Goal: Register for event/course

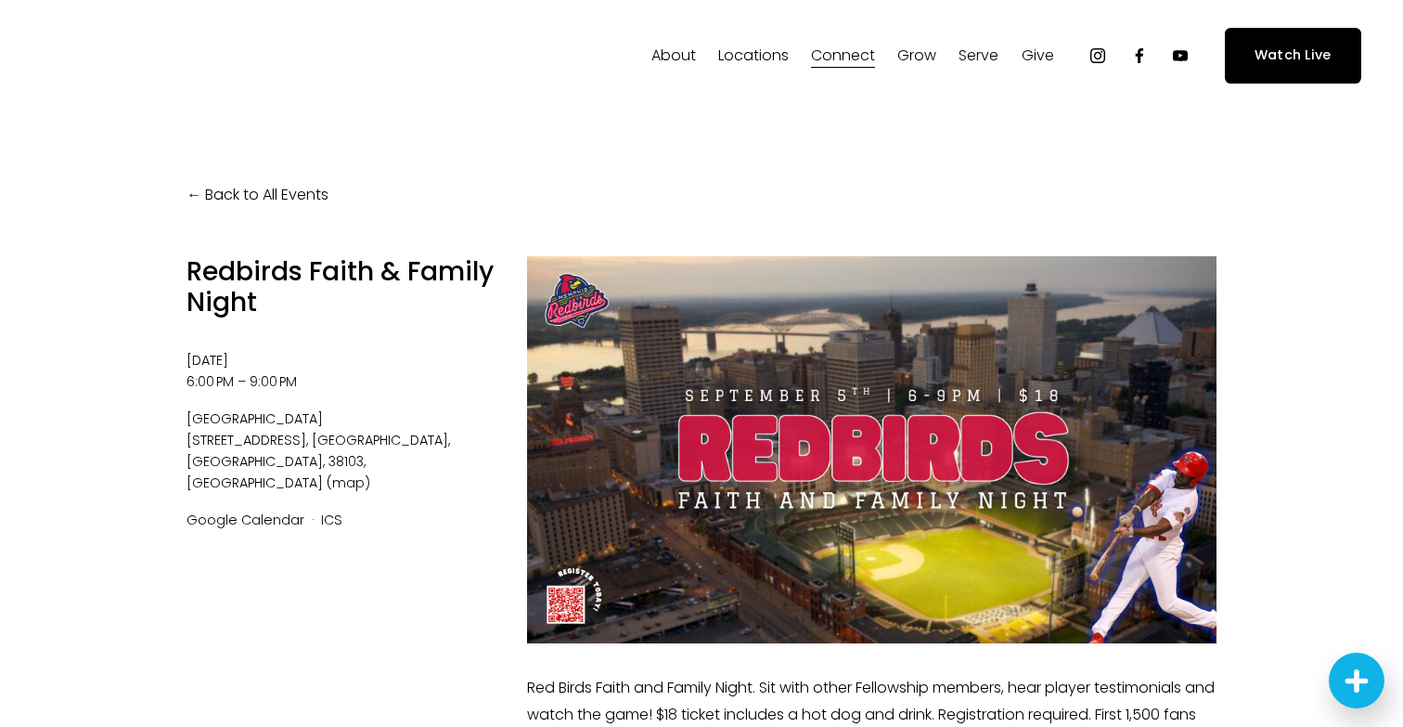
click at [214, 188] on link "Back to All Events" at bounding box center [258, 195] width 142 height 27
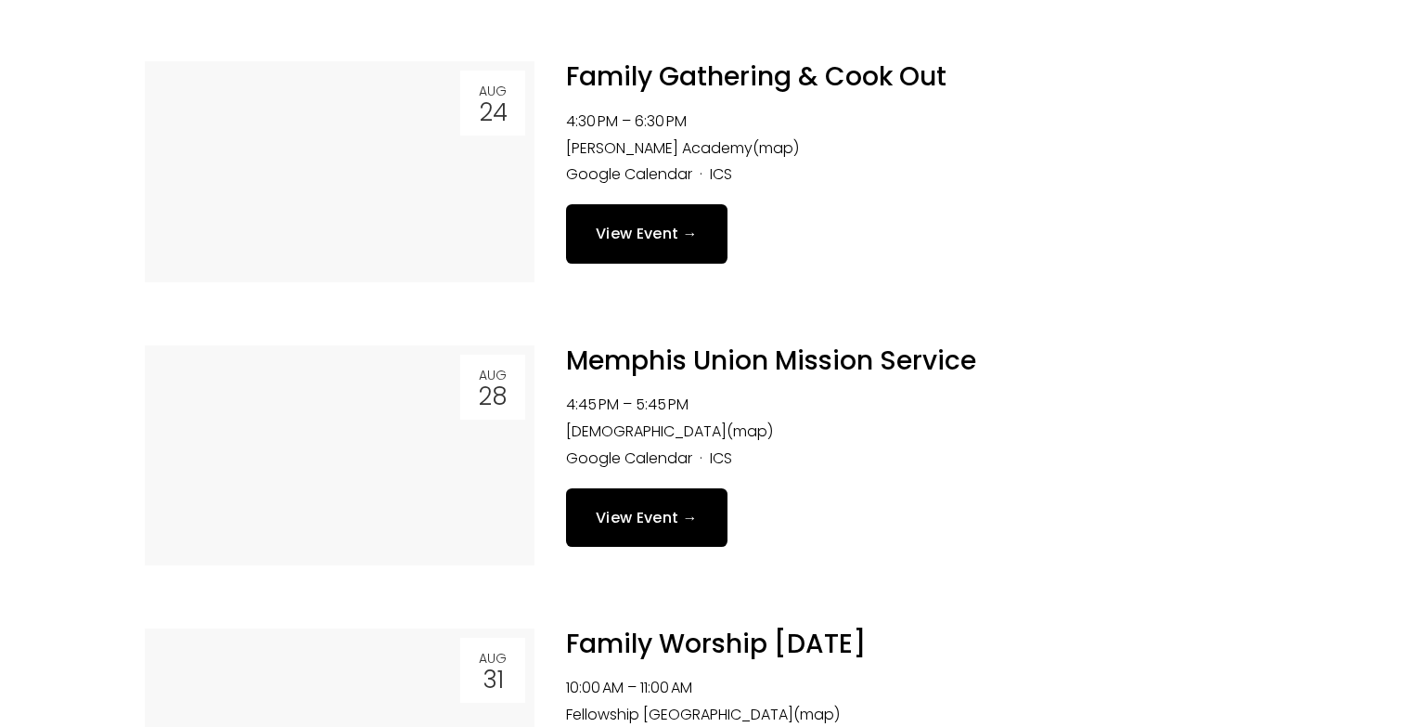
scroll to position [1433, 0]
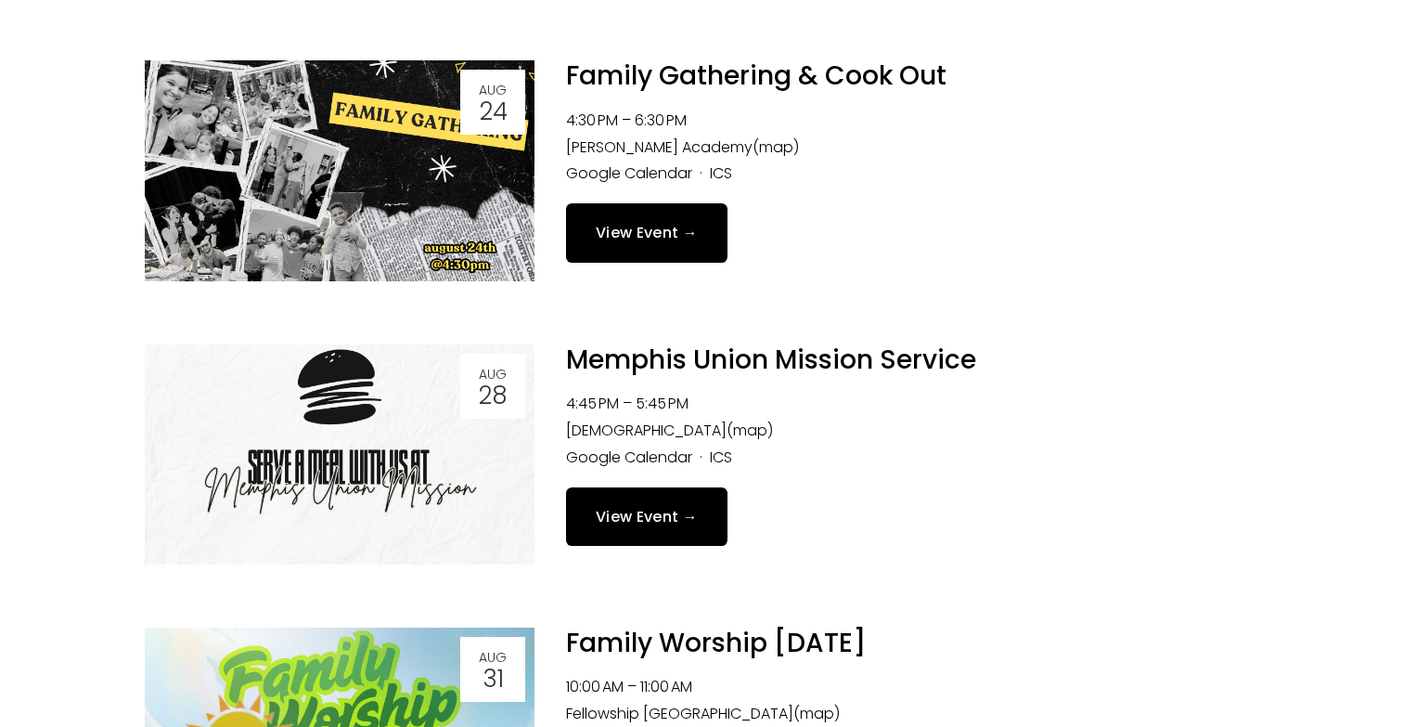
click at [622, 506] on link "View Event →" at bounding box center [646, 516] width 161 height 58
